Goal: Check status: Check status

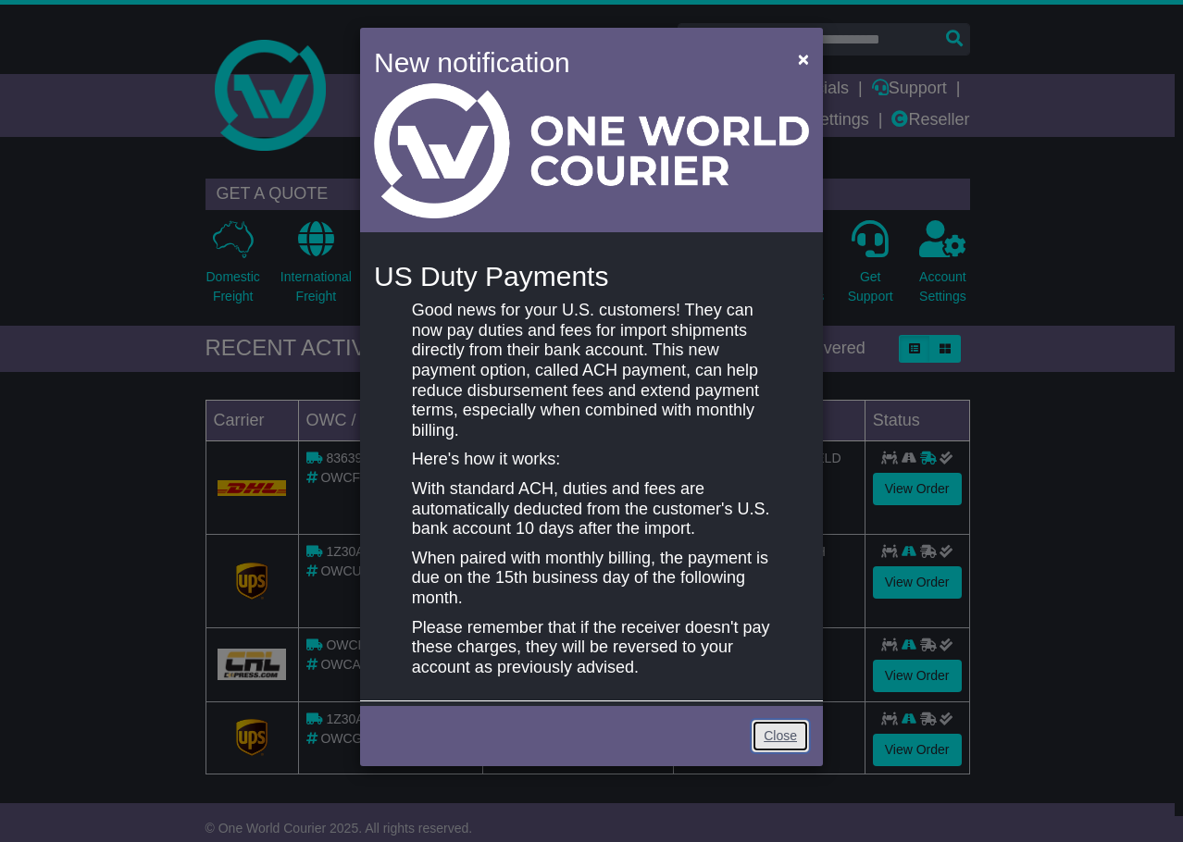
click at [783, 730] on link "Close" at bounding box center [780, 736] width 57 height 32
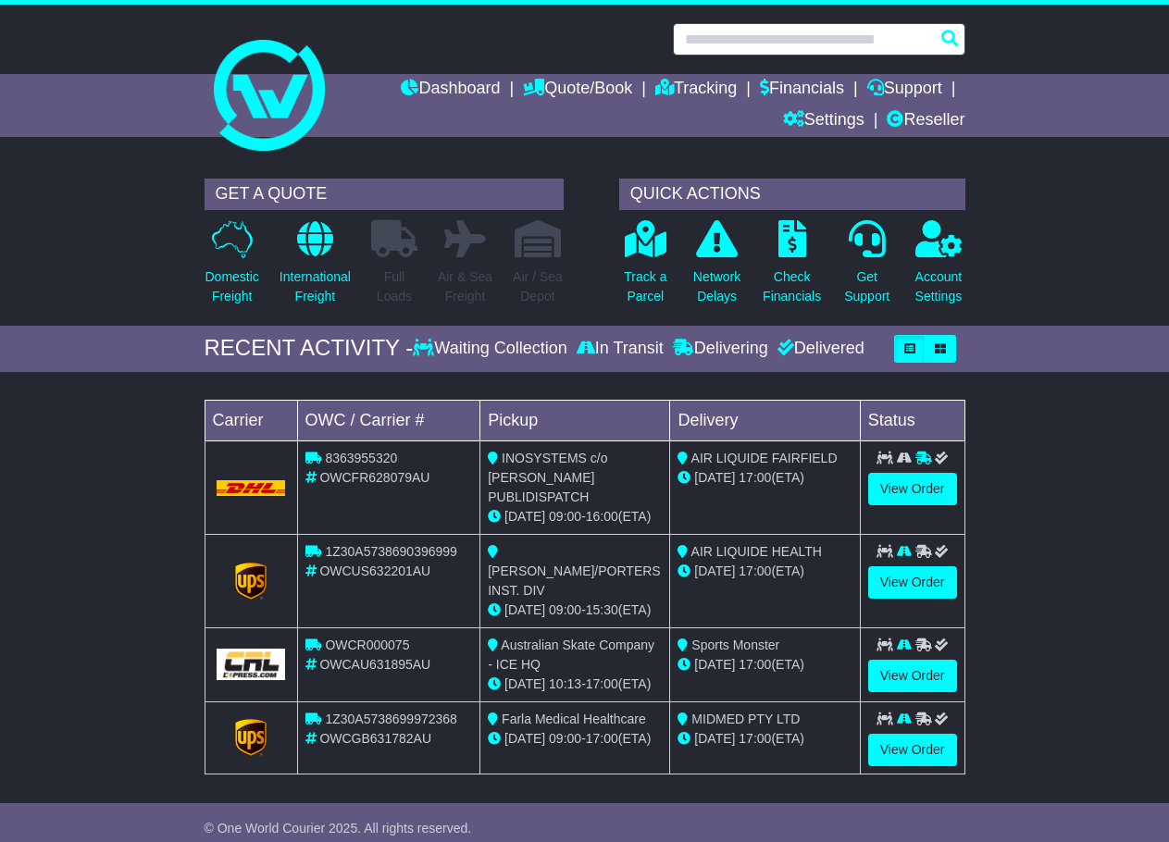
paste input "**********"
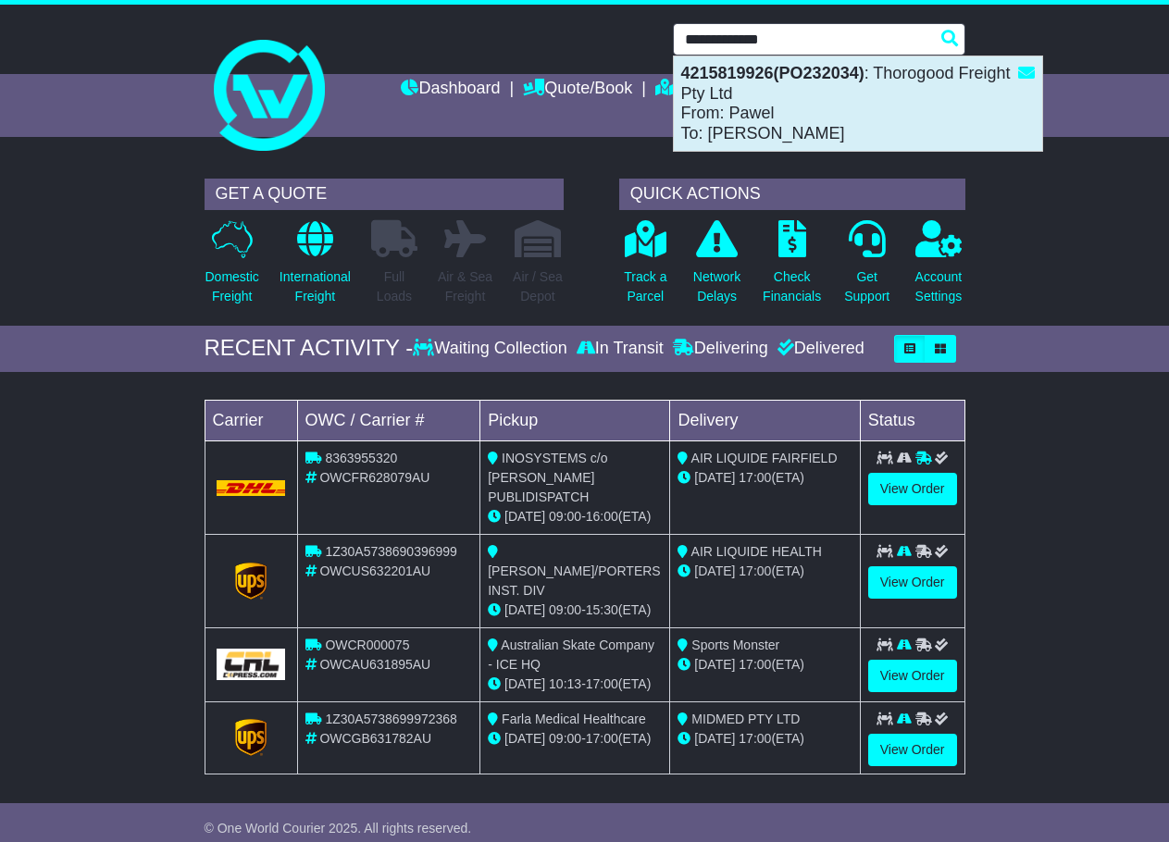
click at [831, 131] on div "4215819926(PO232034) : Thorogood Freight Pty Ltd From: Pawel To: Rob" at bounding box center [858, 103] width 368 height 94
type input "**********"
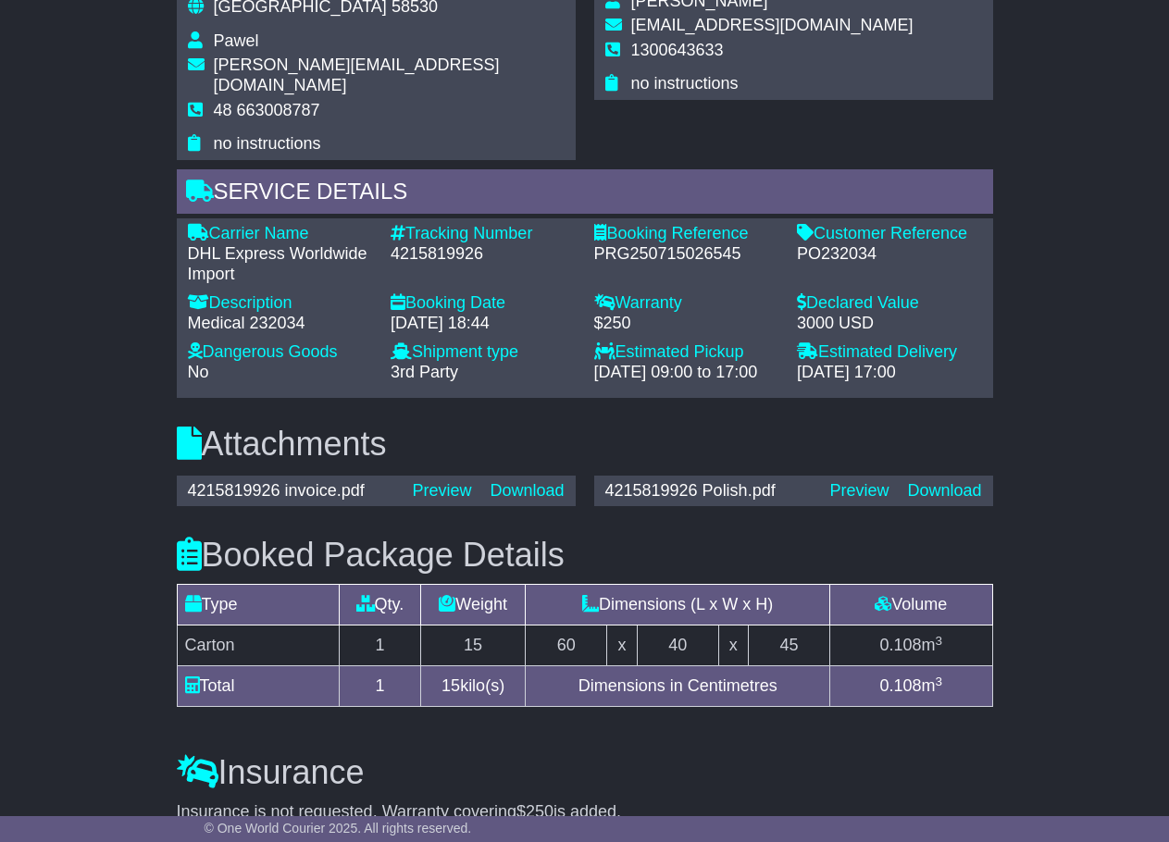
scroll to position [1336, 0]
click at [241, 486] on div "4215819926 invoice.pdf" at bounding box center [291, 492] width 225 height 20
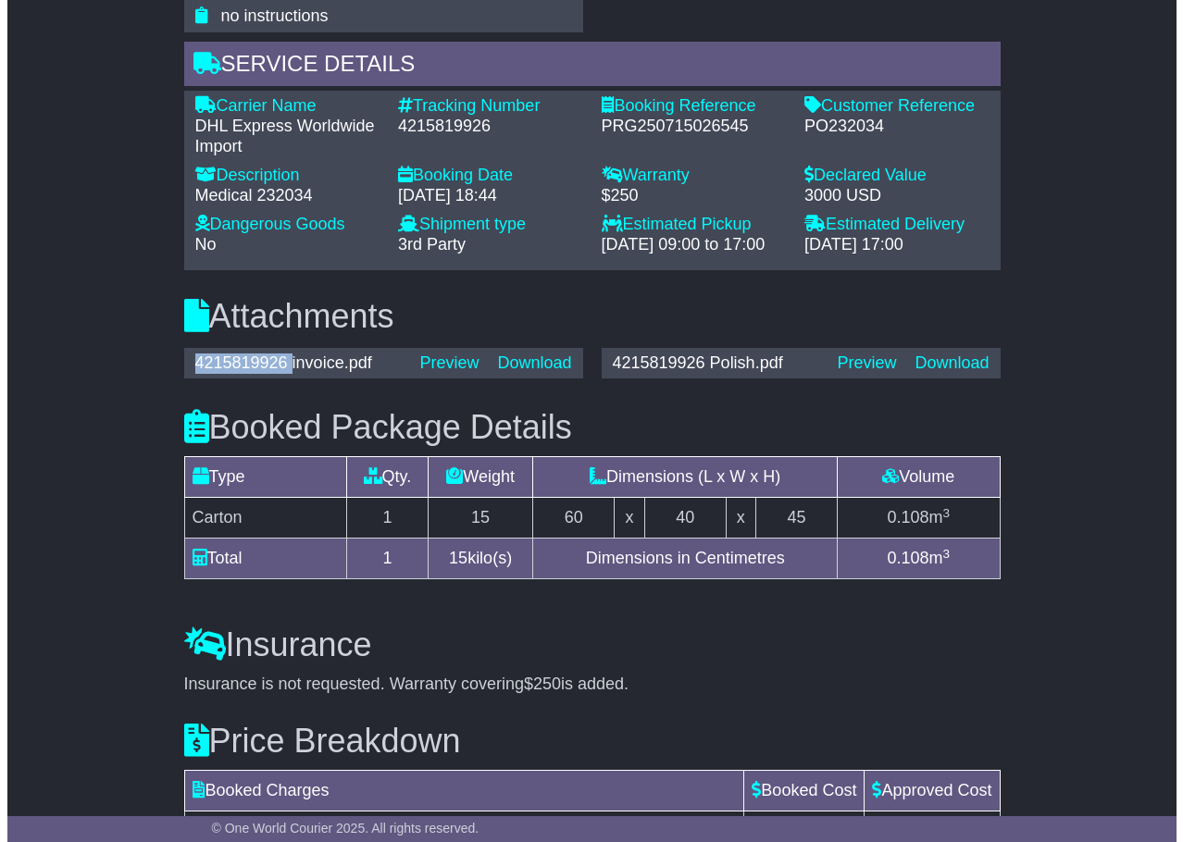
scroll to position [1465, 0]
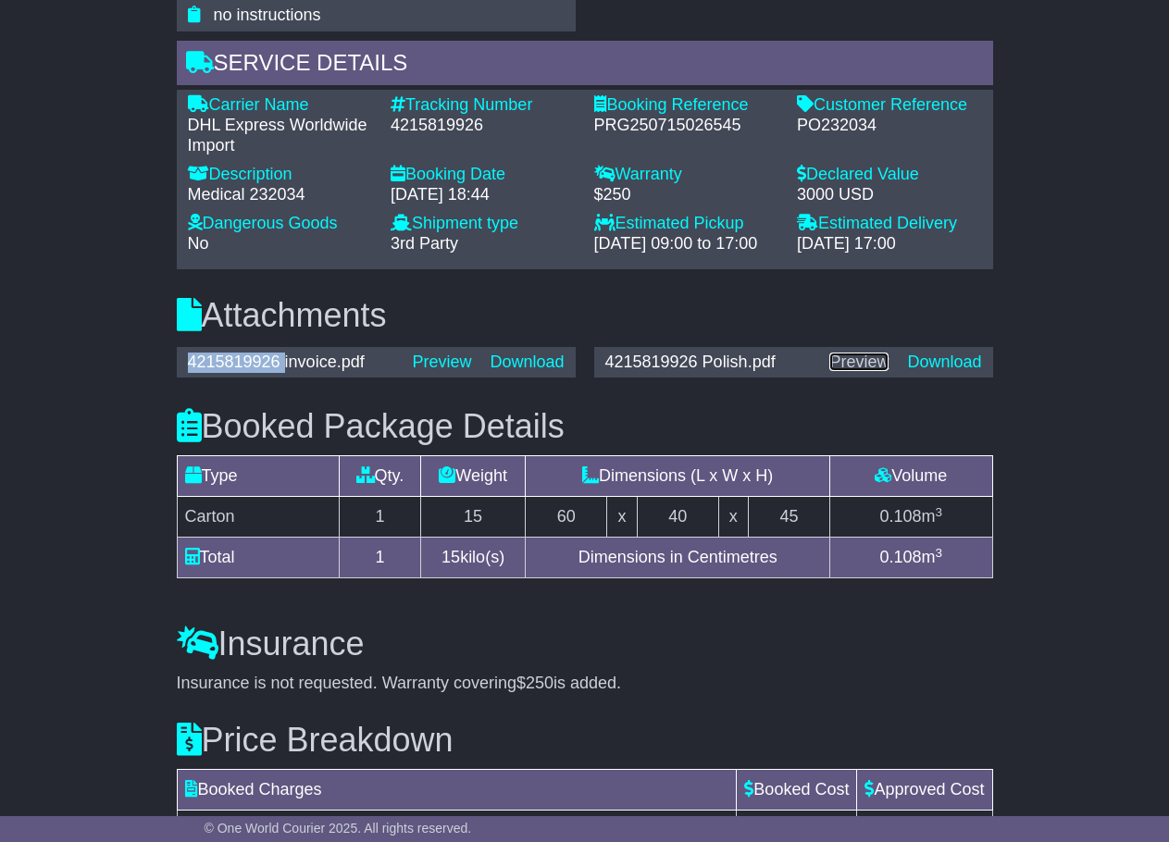
click at [858, 365] on link "Preview" at bounding box center [858, 362] width 59 height 19
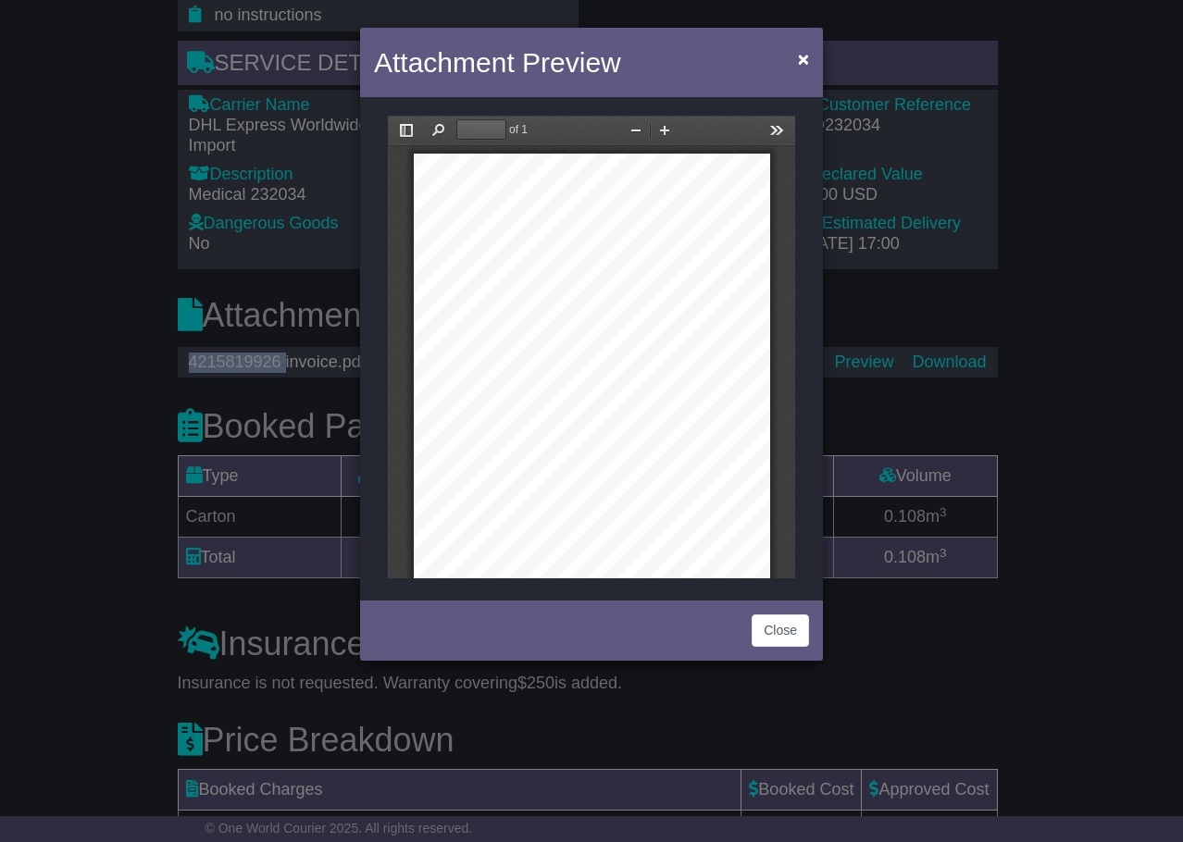
scroll to position [0, 0]
click at [438, 130] on button "Find" at bounding box center [438, 129] width 30 height 23
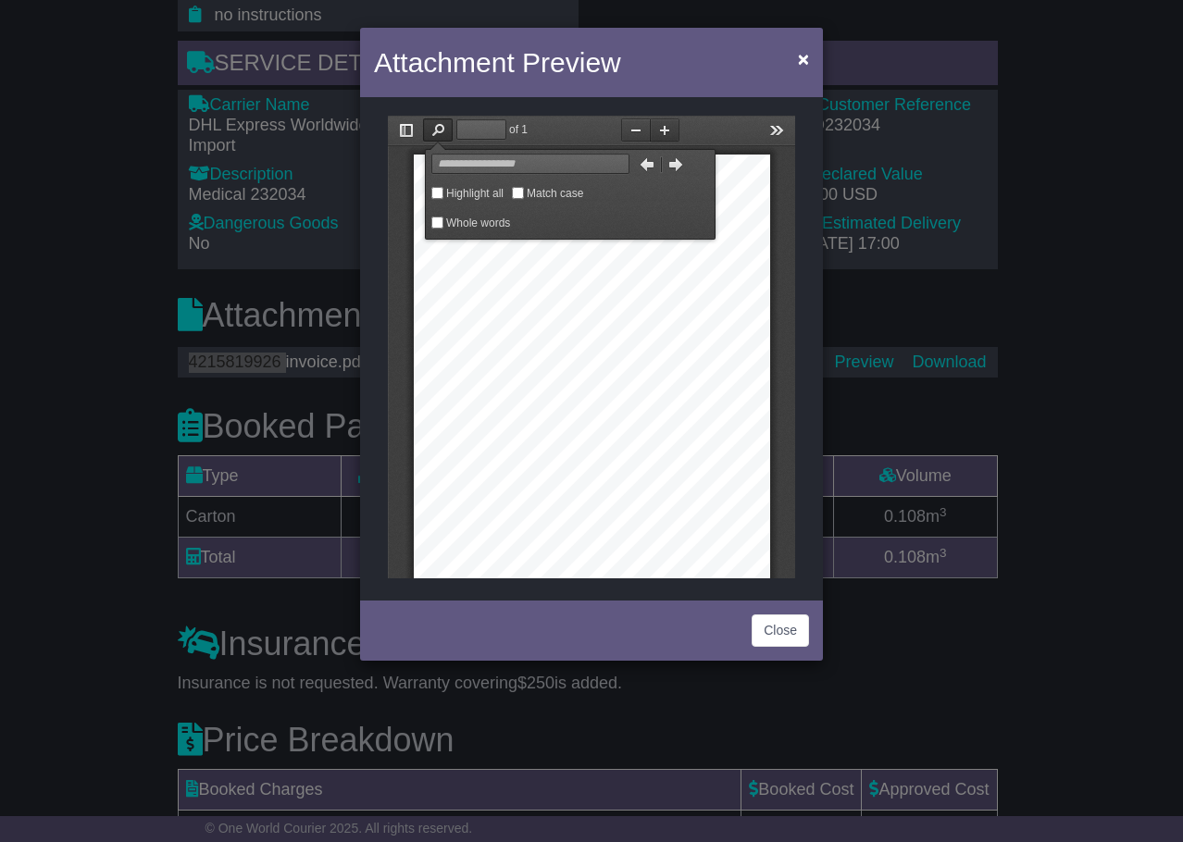
click at [672, 132] on button "Zoom In" at bounding box center [665, 129] width 30 height 23
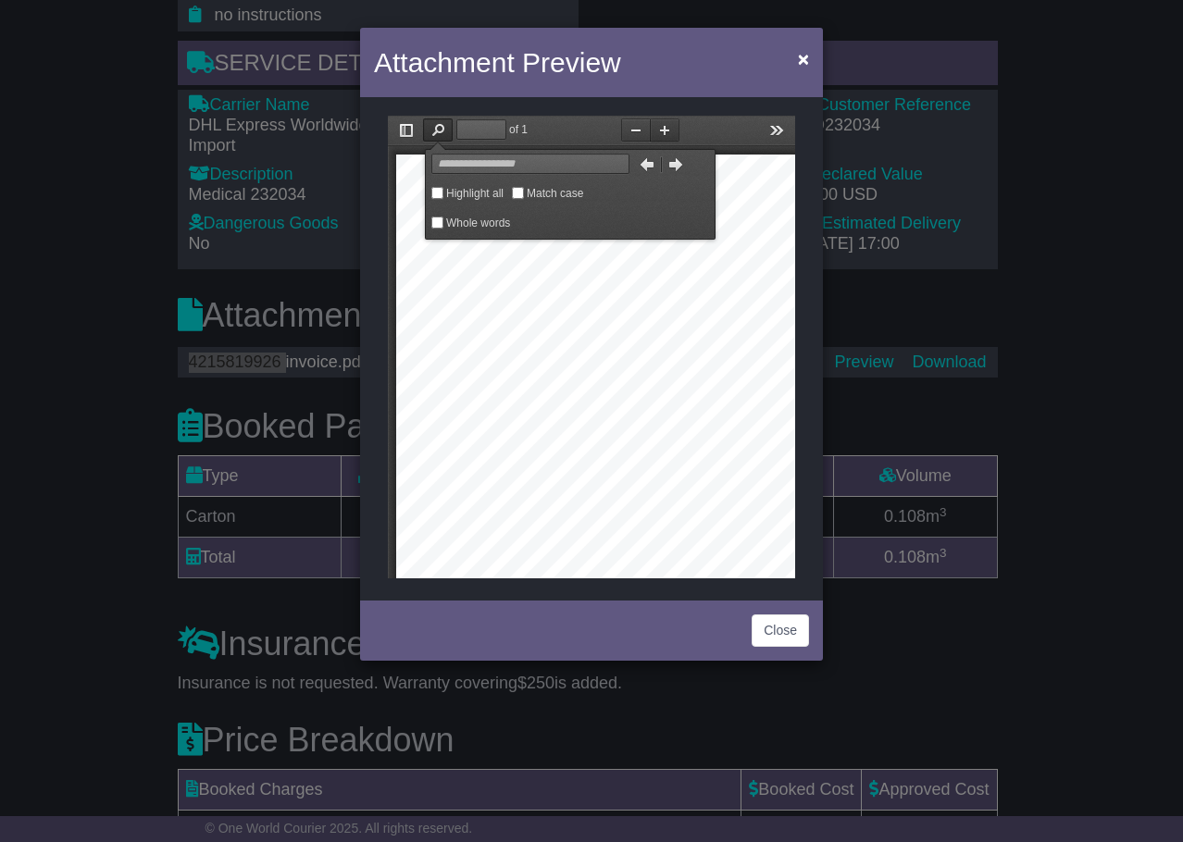
click at [671, 132] on button "Zoom In" at bounding box center [665, 129] width 30 height 23
click at [720, 370] on div at bounding box center [735, 594] width 679 height 879
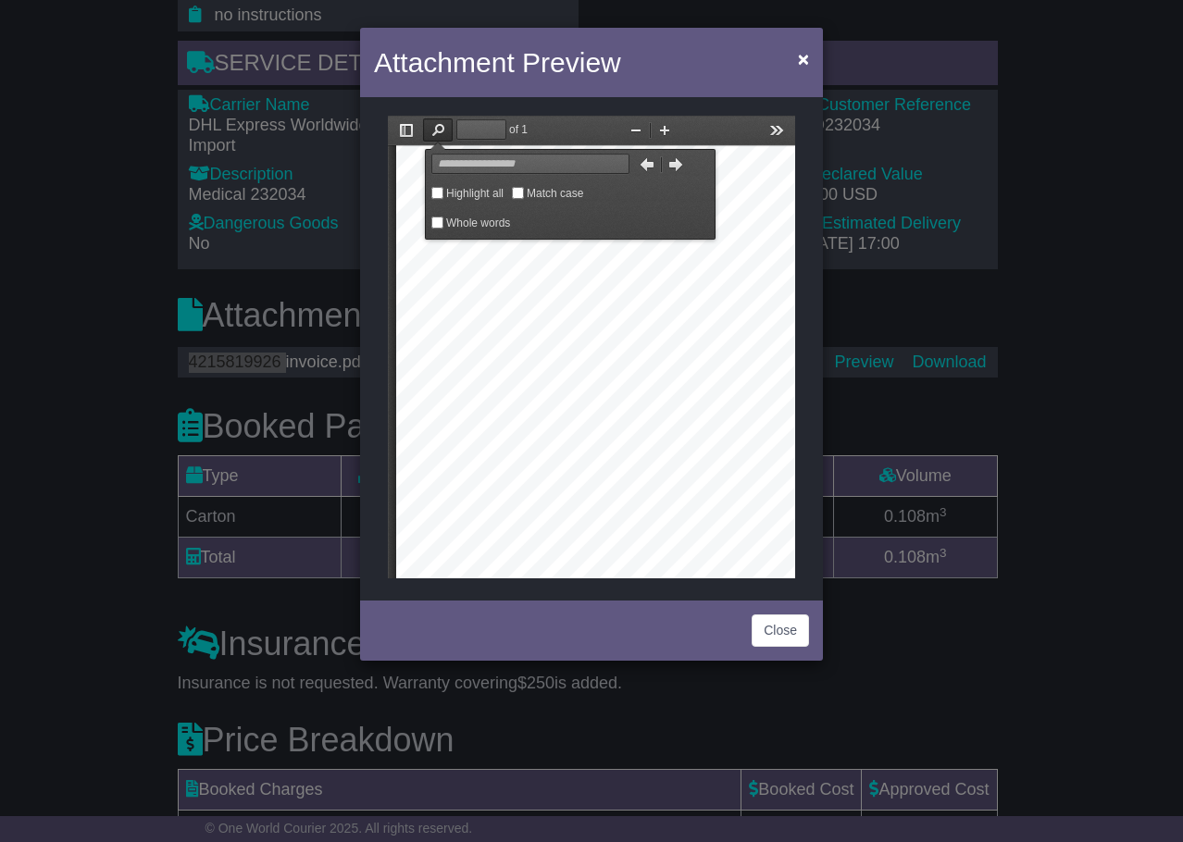
drag, startPoint x: 568, startPoint y: 484, endPoint x: 525, endPoint y: 451, distance: 54.8
click at [529, 454] on div at bounding box center [735, 408] width 679 height 879
click at [435, 129] on button "Find" at bounding box center [438, 129] width 30 height 23
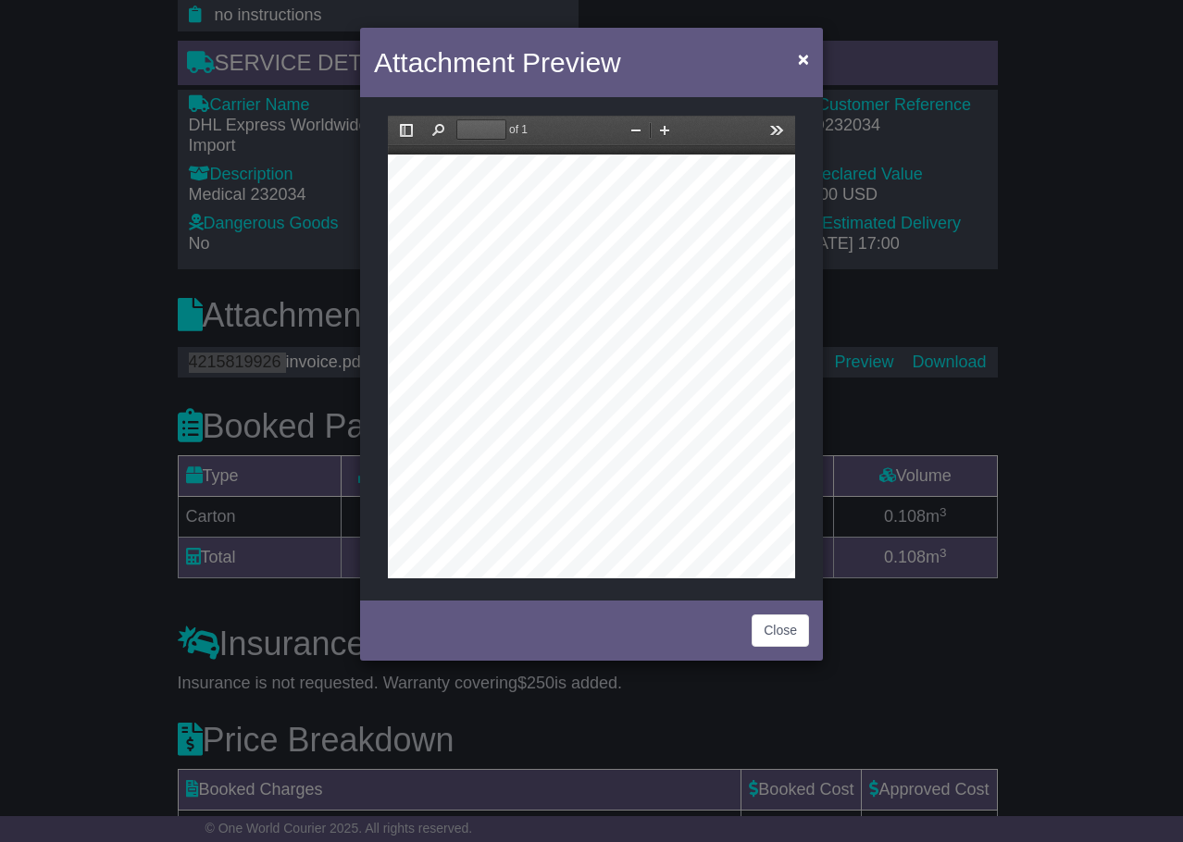
scroll to position [0, 350]
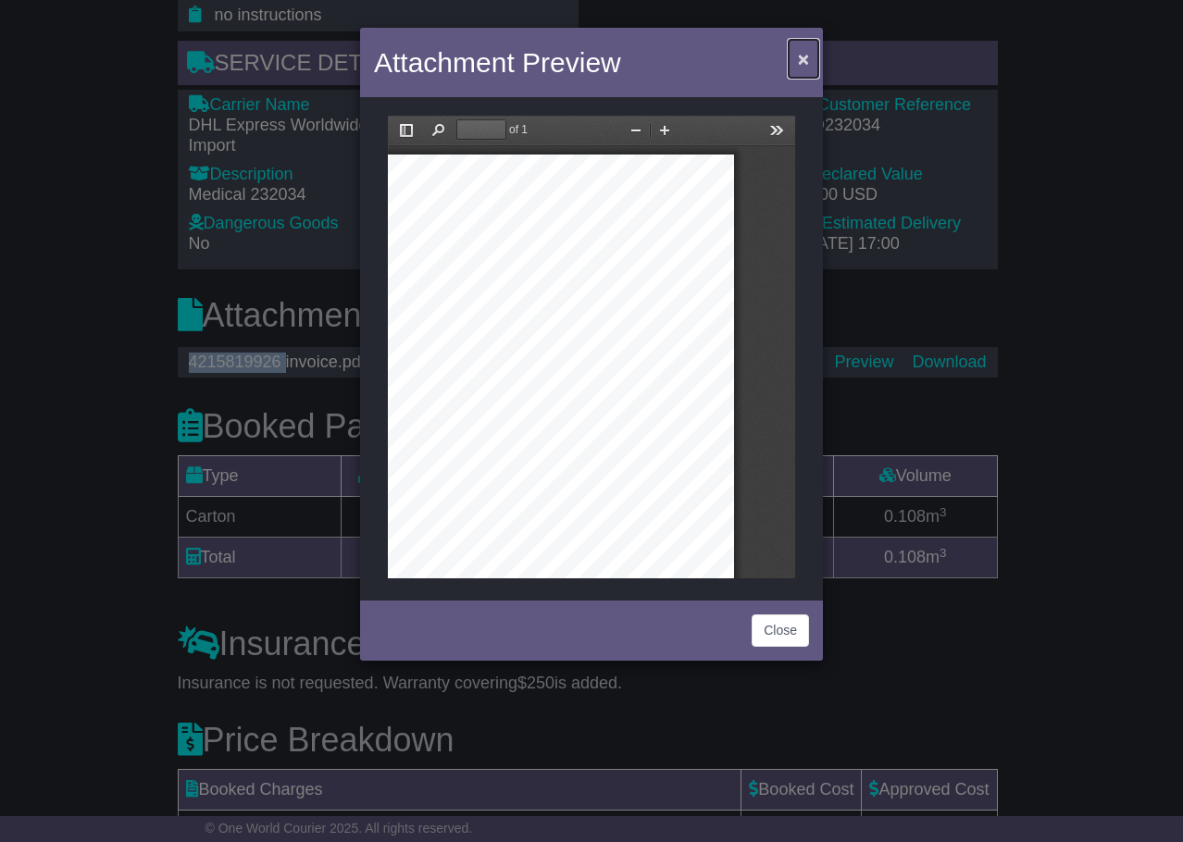
click at [808, 56] on button "×" at bounding box center [804, 59] width 30 height 38
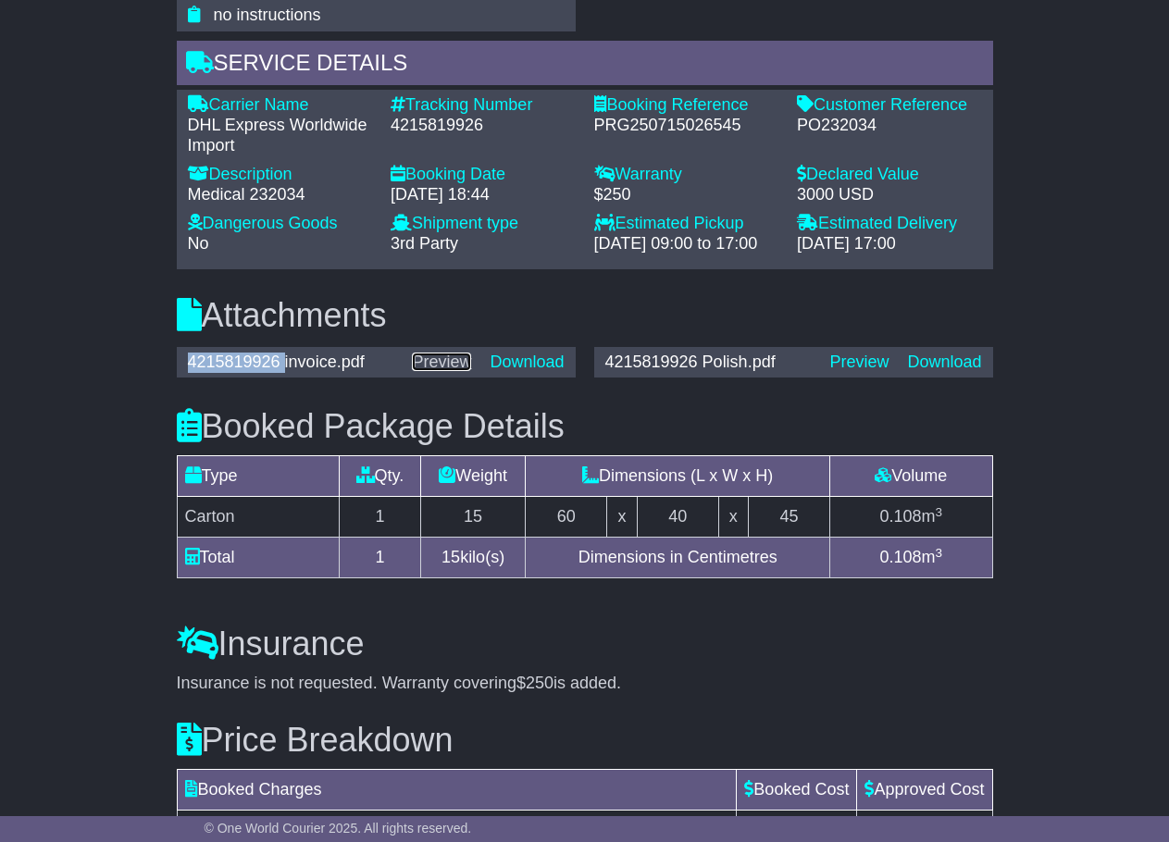
click at [446, 360] on link "Preview" at bounding box center [441, 362] width 59 height 19
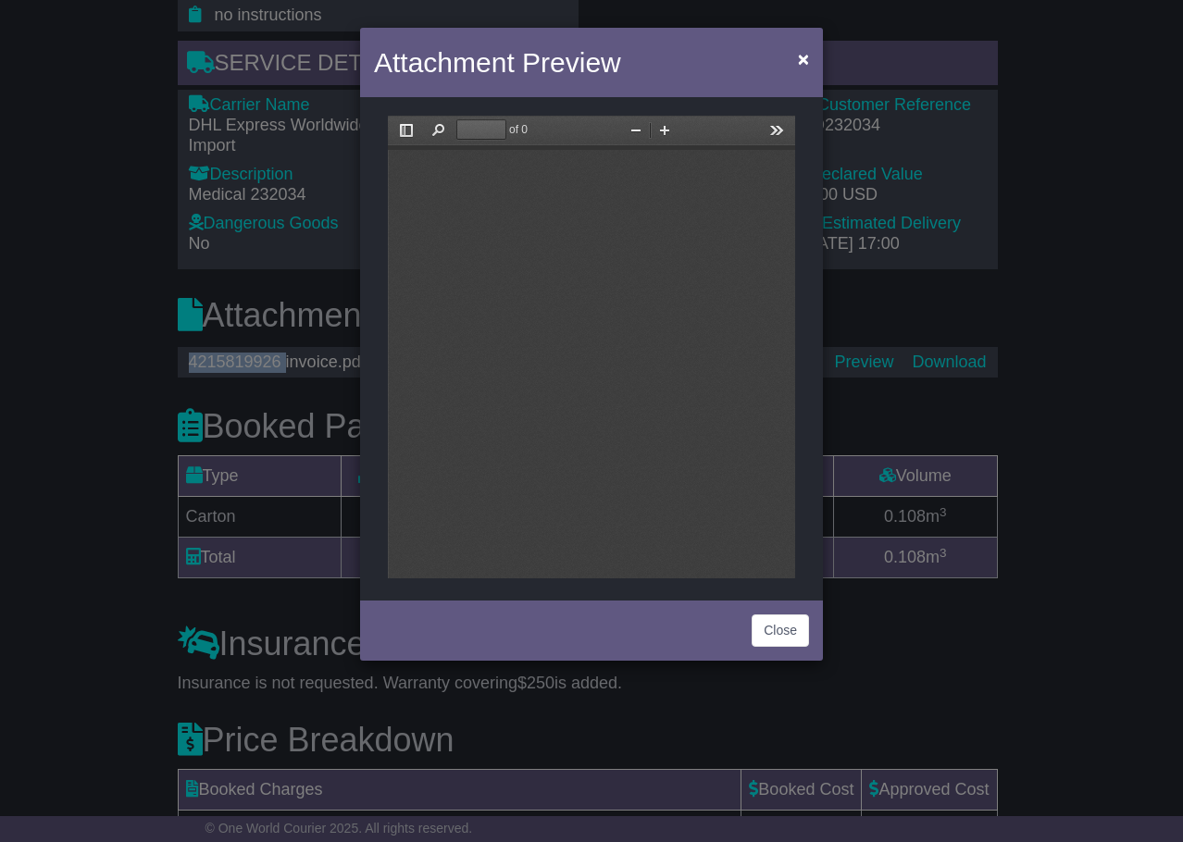
scroll to position [0, 0]
type input "*"
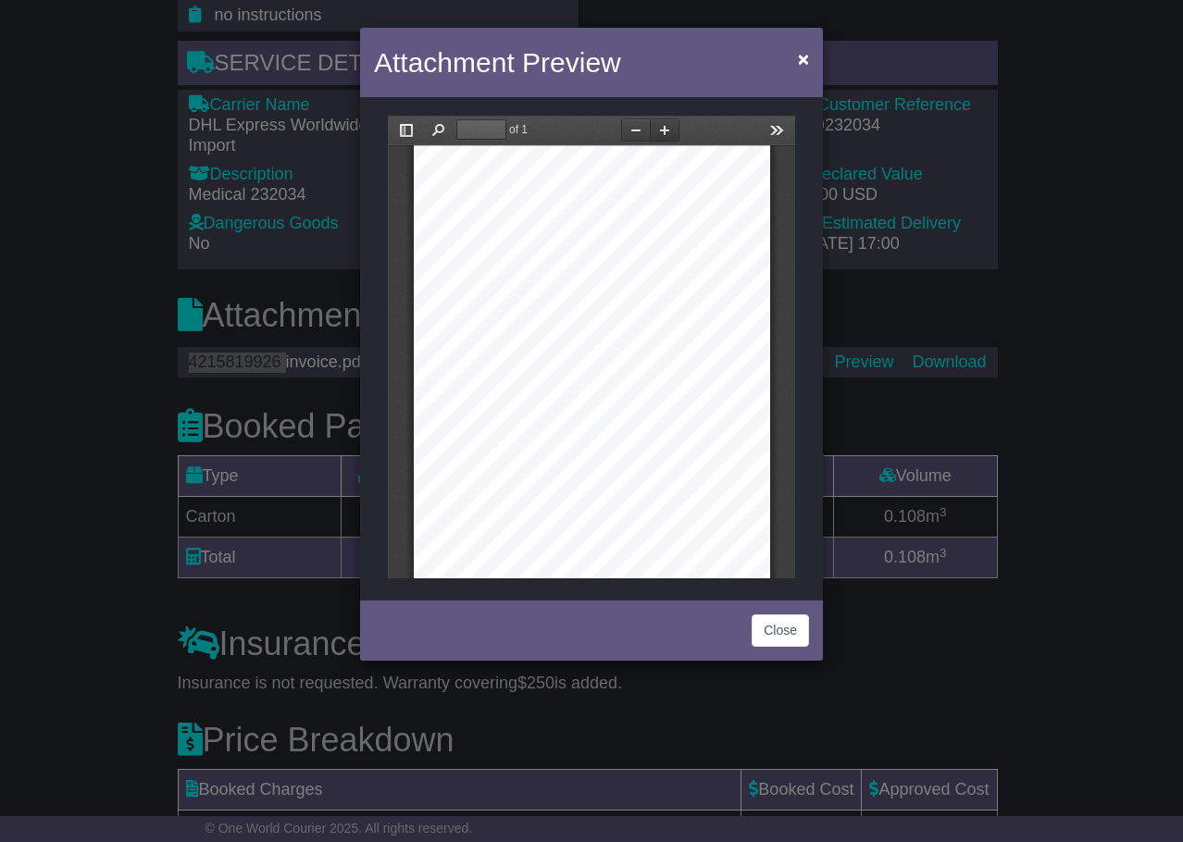
click at [666, 128] on button "Zoom In" at bounding box center [665, 129] width 30 height 23
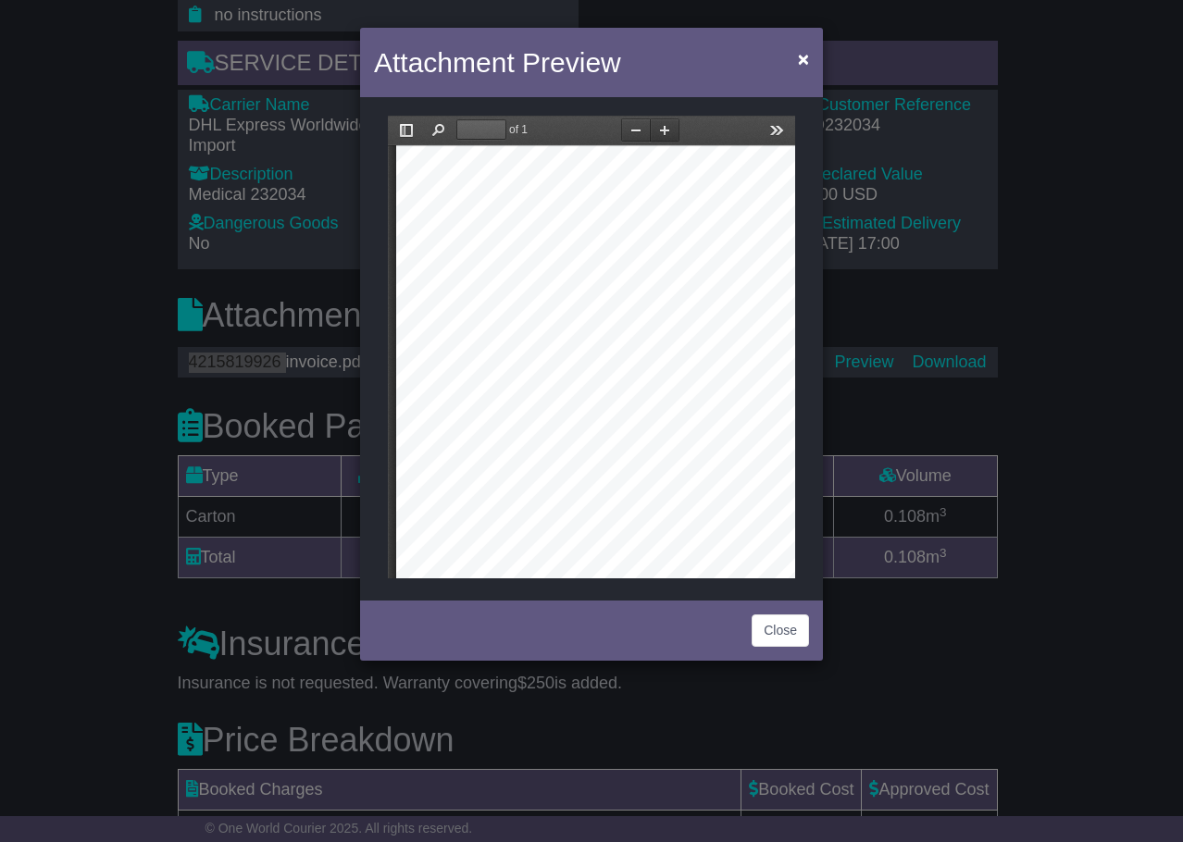
click at [666, 128] on button "Zoom In" at bounding box center [665, 129] width 30 height 23
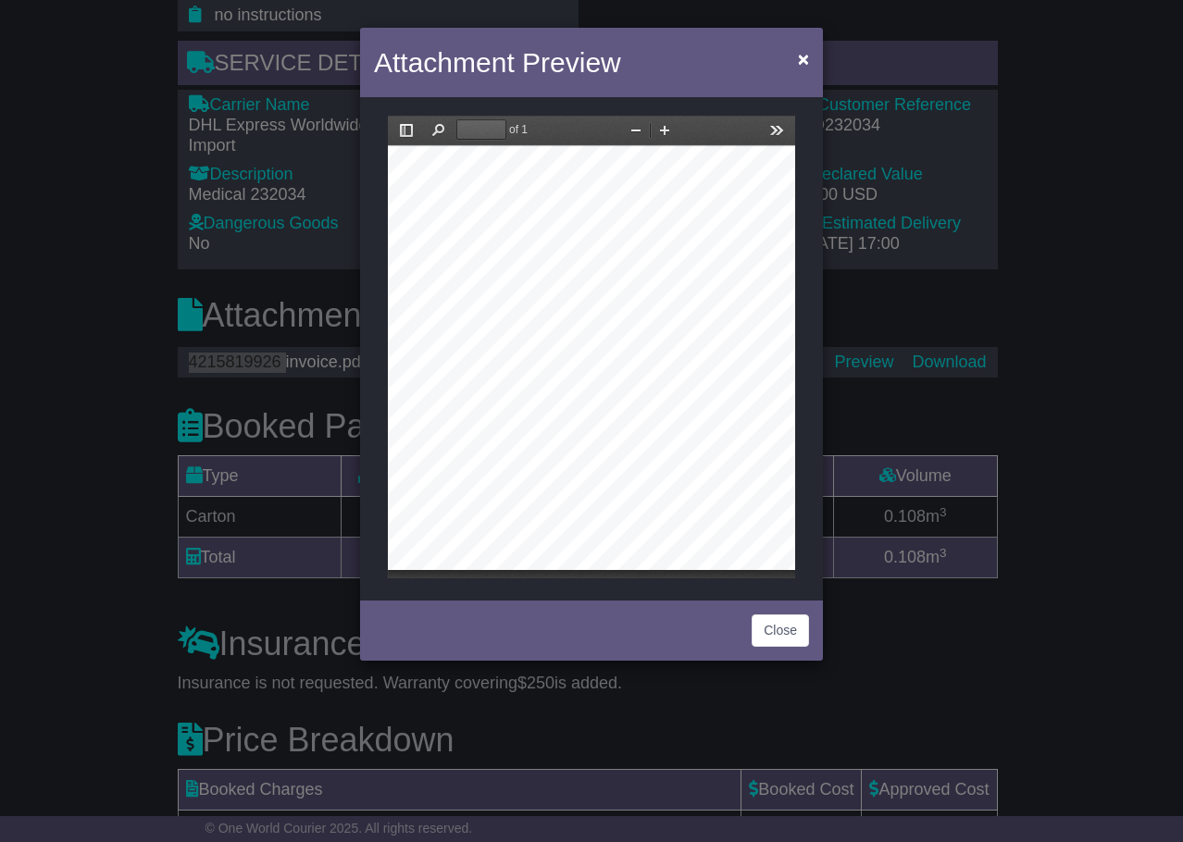
scroll to position [533, 249]
drag, startPoint x: 676, startPoint y: 504, endPoint x: 660, endPoint y: 517, distance: 21.0
click at [641, 514] on span "v. 2025.1.1.3062," at bounding box center [647, 518] width 62 height 9
drag, startPoint x: 678, startPoint y: 503, endPoint x: 629, endPoint y: 507, distance: 49.3
click at [628, 514] on span "v. 2025.1.1.3062," at bounding box center [647, 518] width 62 height 9
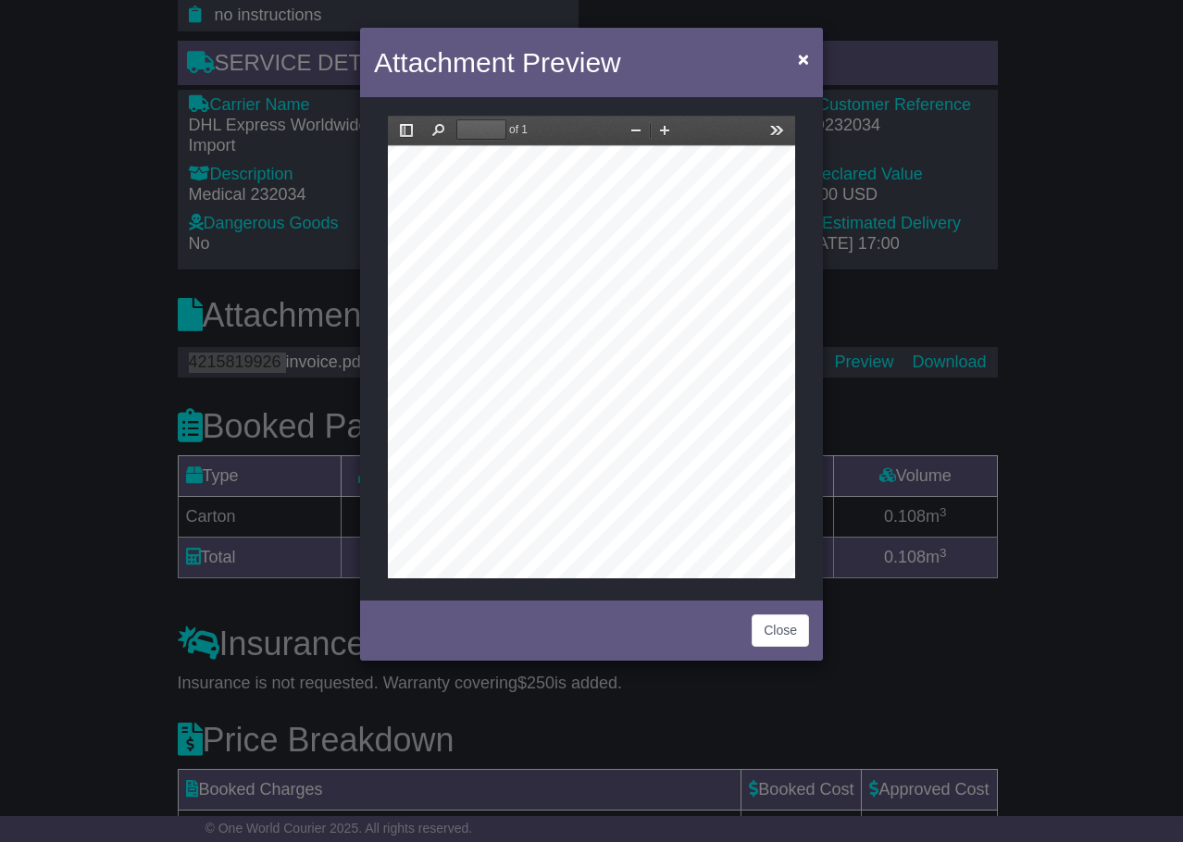
scroll to position [275, 0]
drag, startPoint x: 603, startPoint y: 316, endPoint x: 465, endPoint y: 311, distance: 138.0
click at [465, 311] on div "Seller INORIS MEDICAL SPÓŁKA Z OGRANICZONĄ ODPOWIEDZIALNOŚCIĄ ul. [STREET_ADDRE…" at bounding box center [726, 347] width 661 height 935
click at [452, 317] on div "Seller INORIS MEDICAL SPÓŁKA Z OGRANICZONĄ ODPOWIEDZIALNOŚCIĄ ul. [STREET_ADDRE…" at bounding box center [726, 347] width 661 height 935
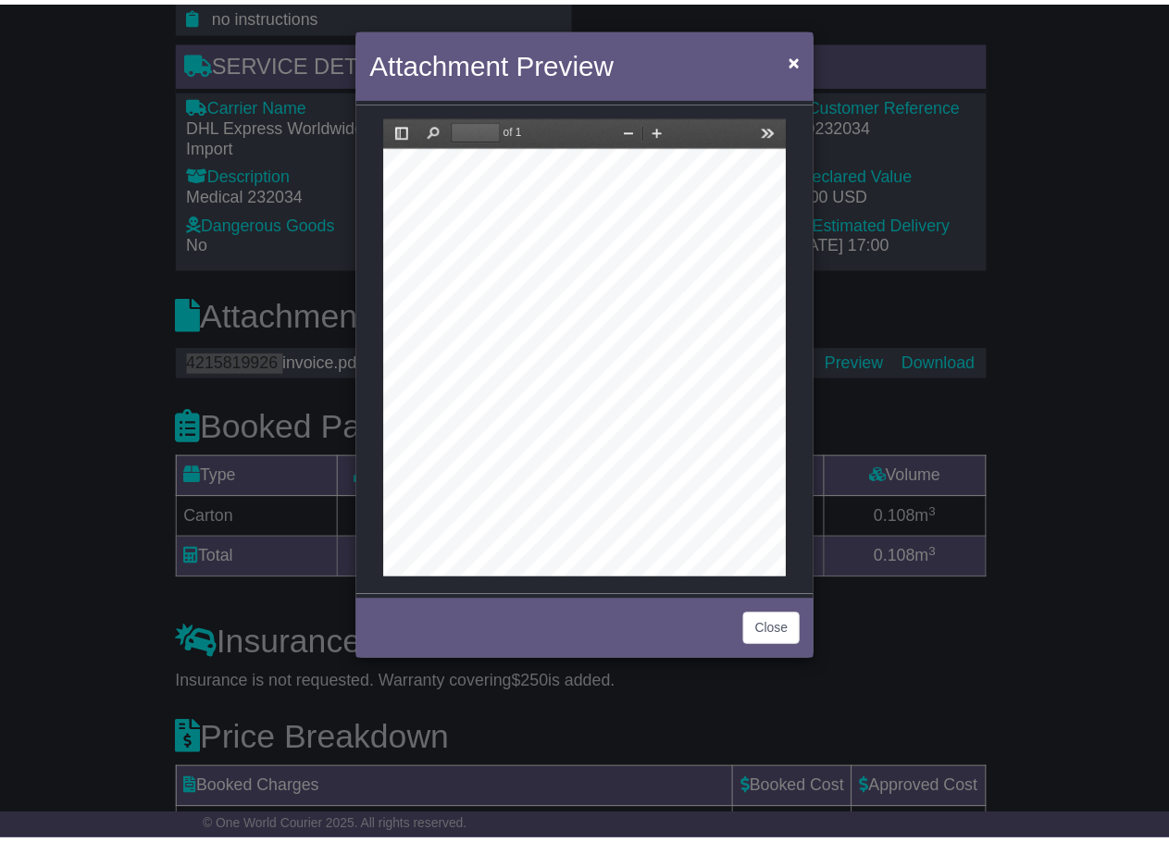
scroll to position [0, 113]
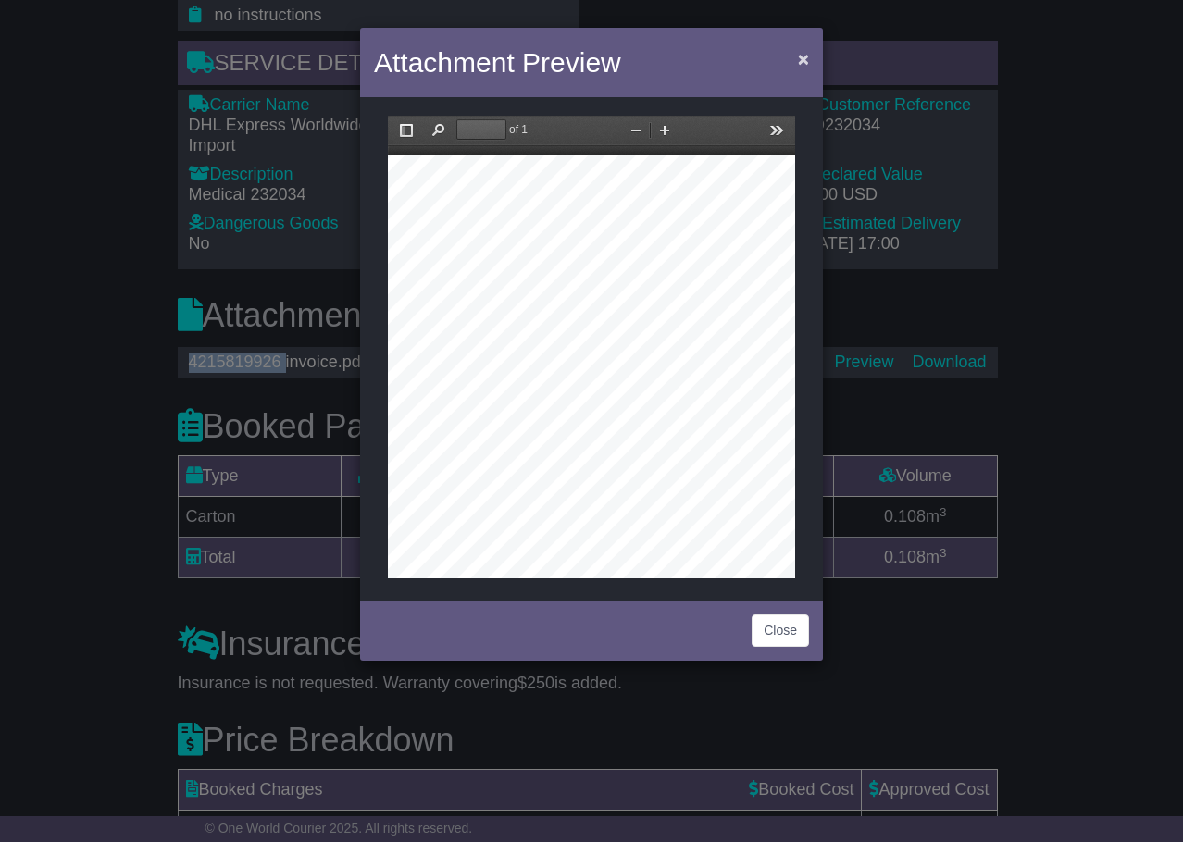
click at [804, 59] on span "×" at bounding box center [803, 58] width 11 height 21
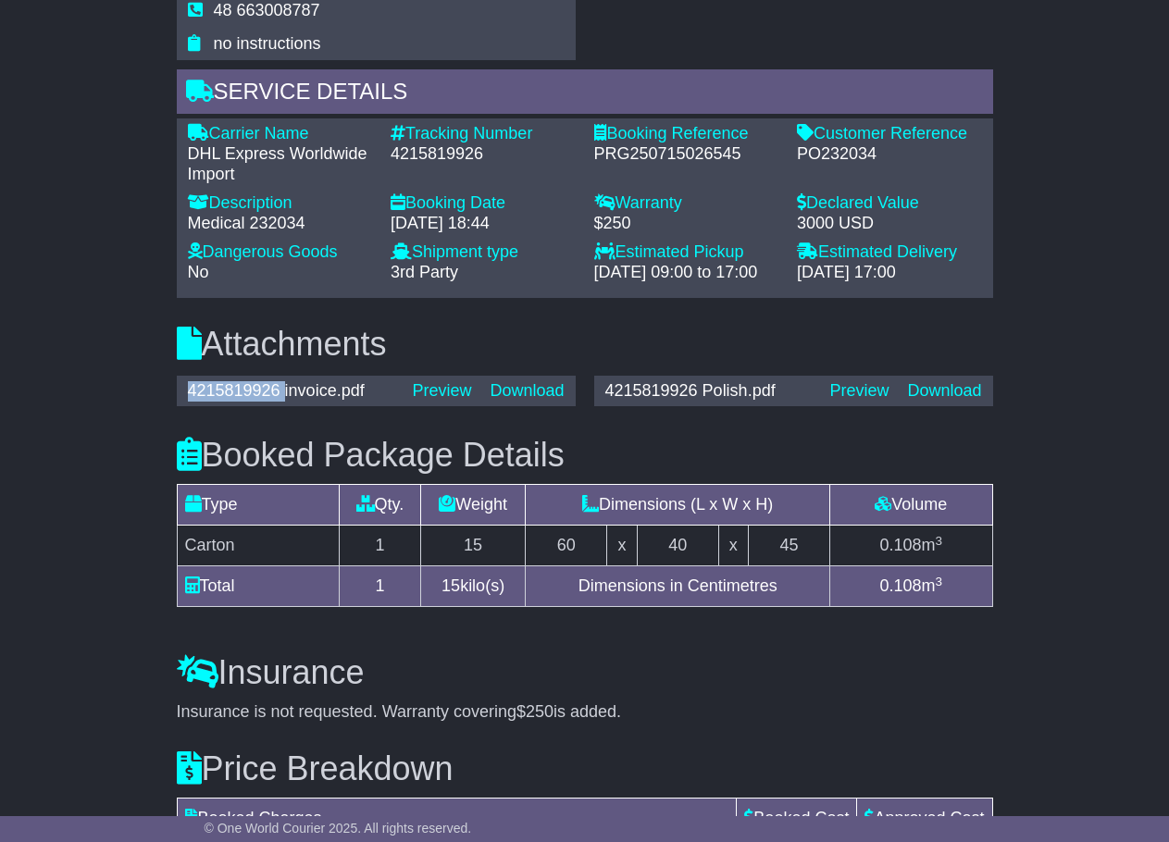
scroll to position [1262, 0]
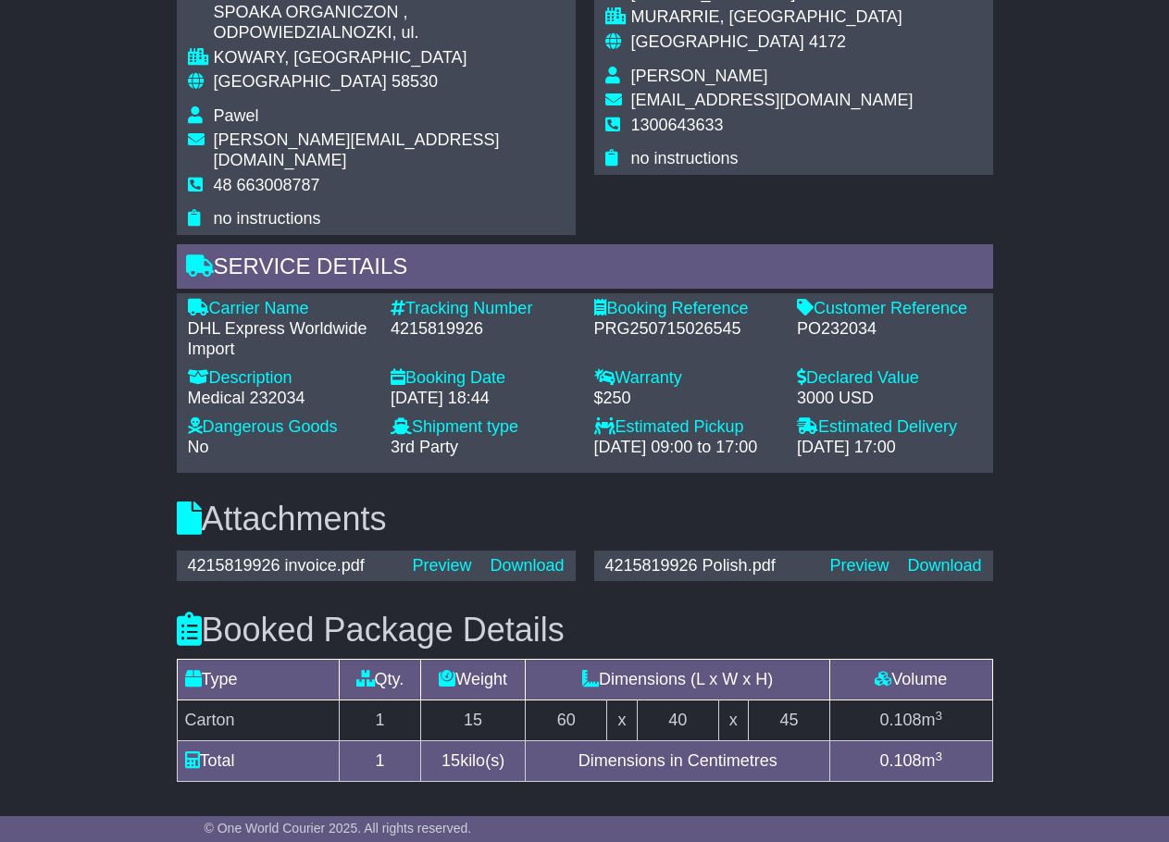
click at [281, 389] on div "Medical 232034" at bounding box center [280, 399] width 185 height 20
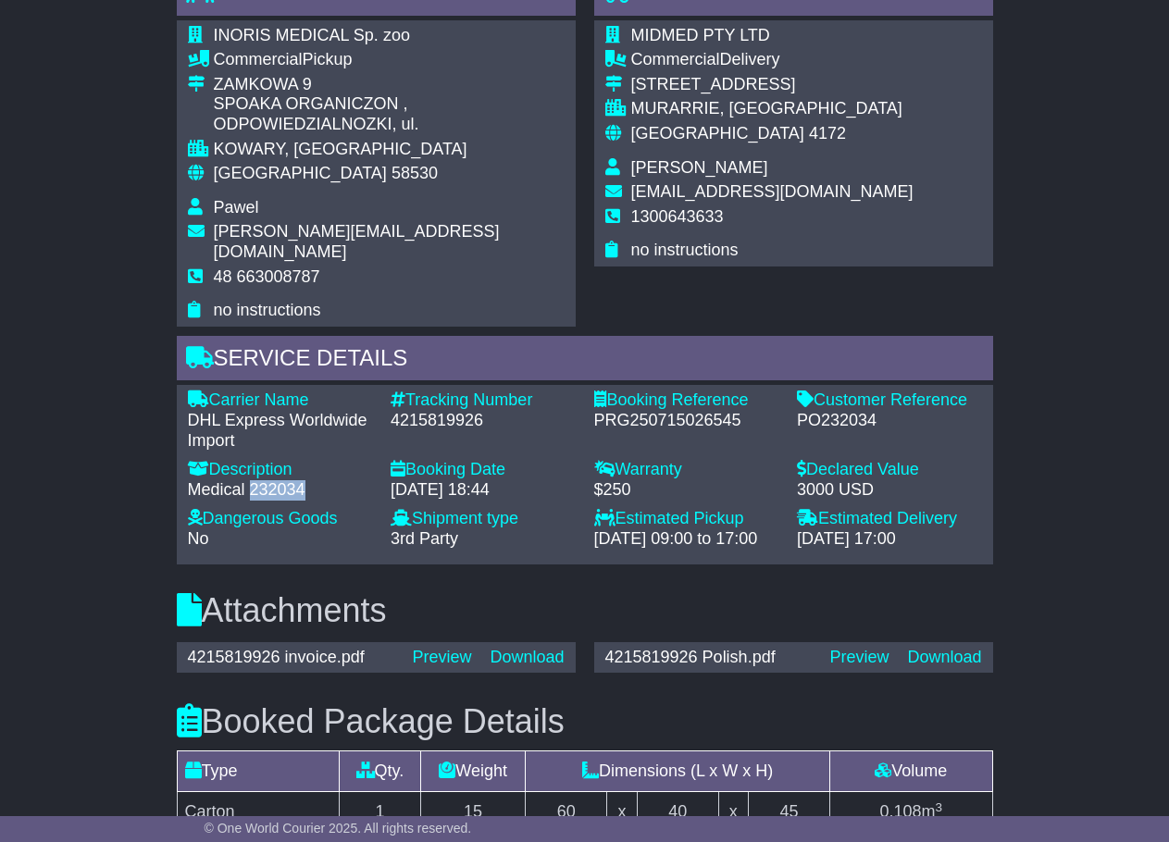
scroll to position [1169, 0]
click at [280, 481] on div "Medical 232034" at bounding box center [280, 491] width 185 height 20
click at [206, 481] on div "Medical 232034" at bounding box center [280, 491] width 185 height 20
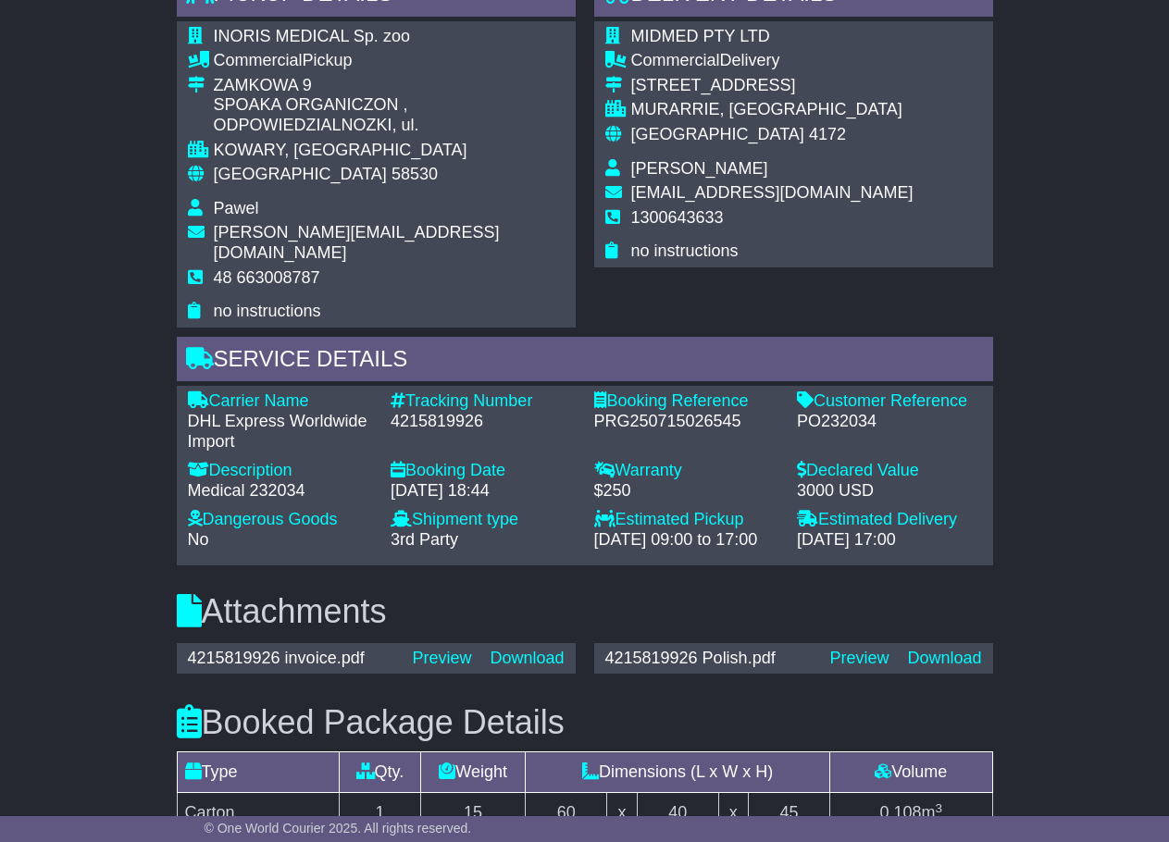
click at [272, 481] on div "Medical 232034" at bounding box center [280, 491] width 185 height 20
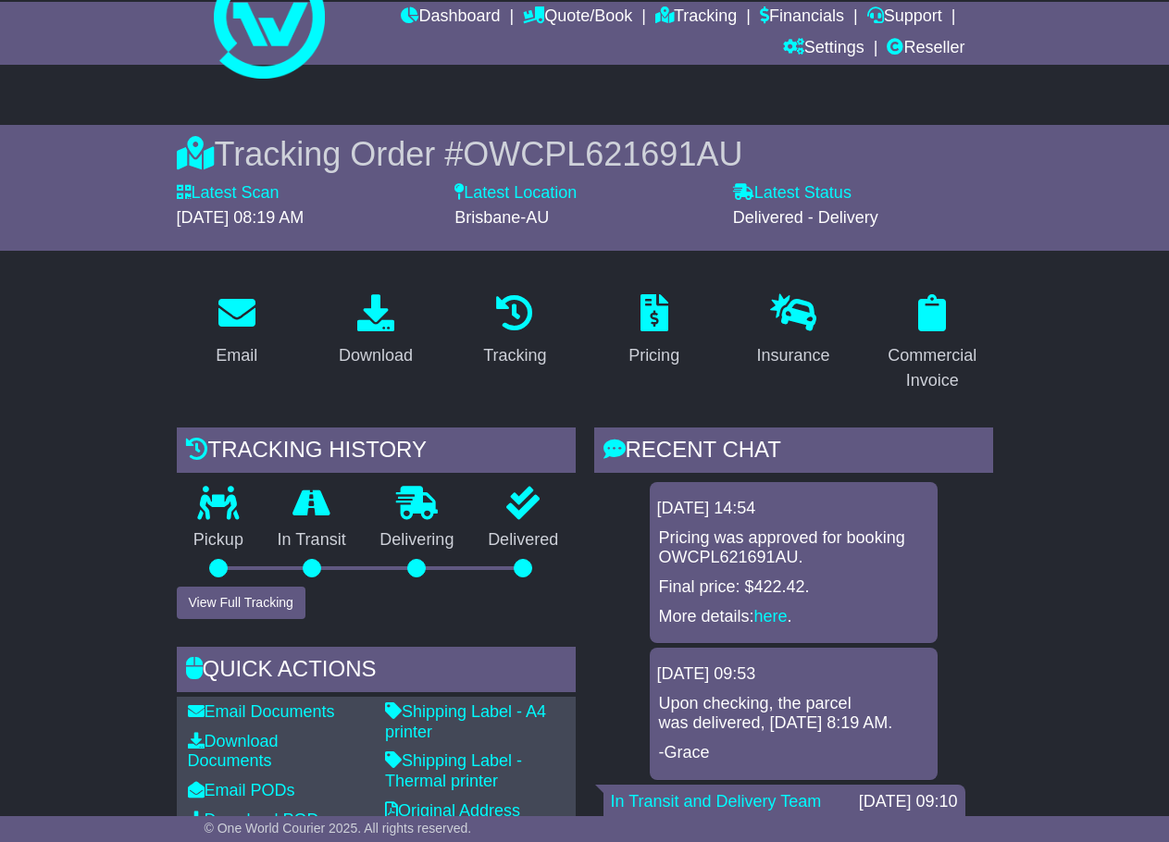
scroll to position [0, 0]
